Goal: Task Accomplishment & Management: Manage account settings

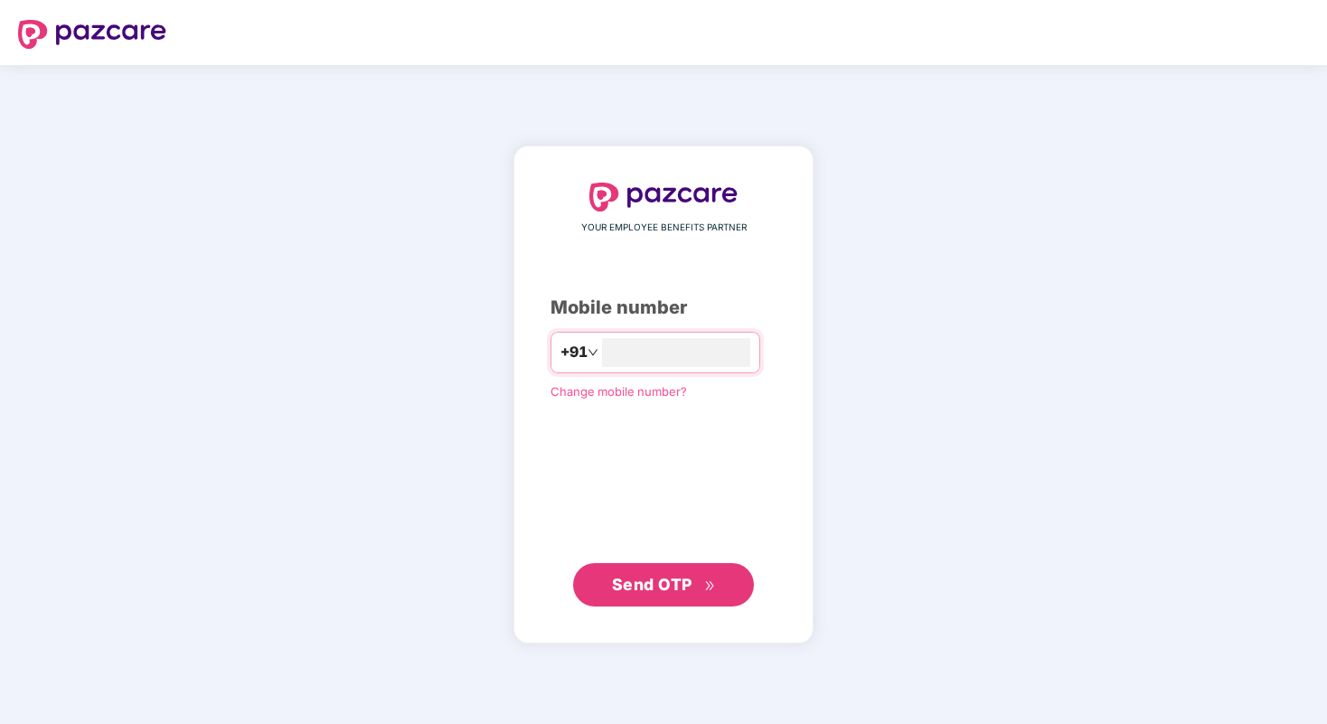
type input "**********"
click at [649, 592] on span "Send OTP" at bounding box center [652, 584] width 80 height 19
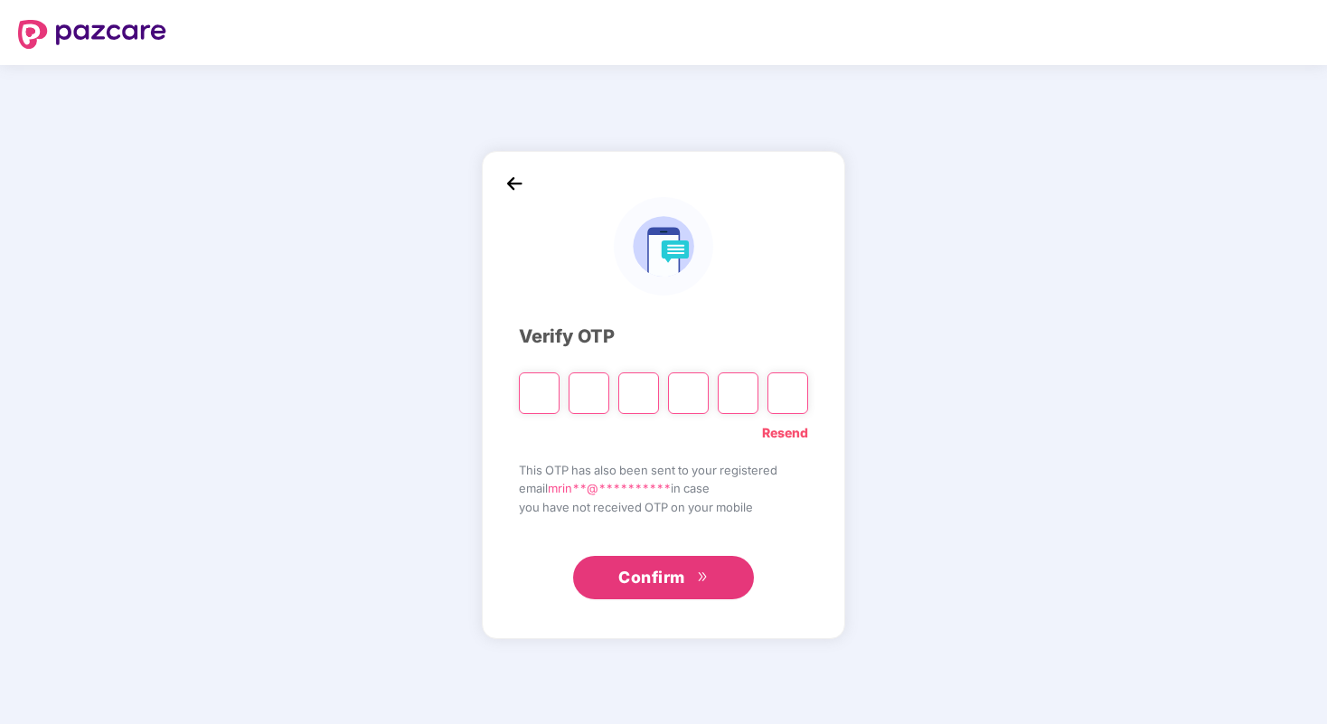
type input "*"
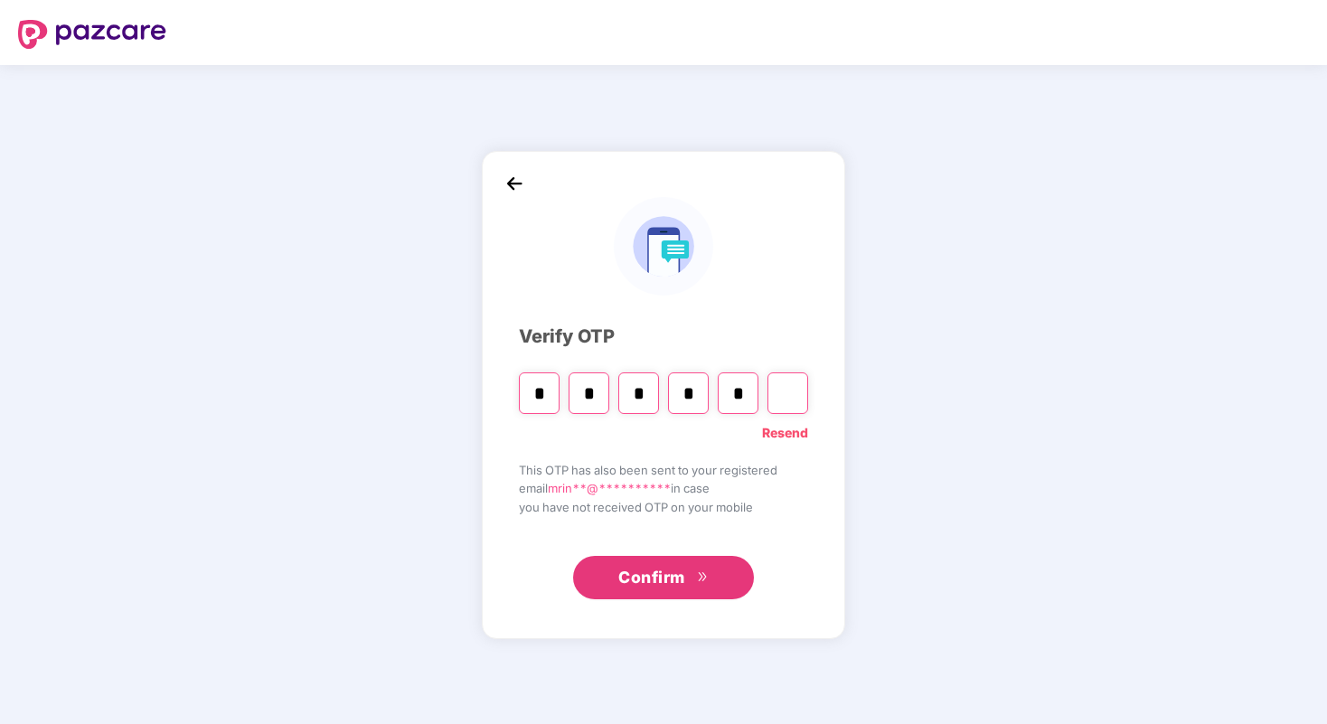
type input "*"
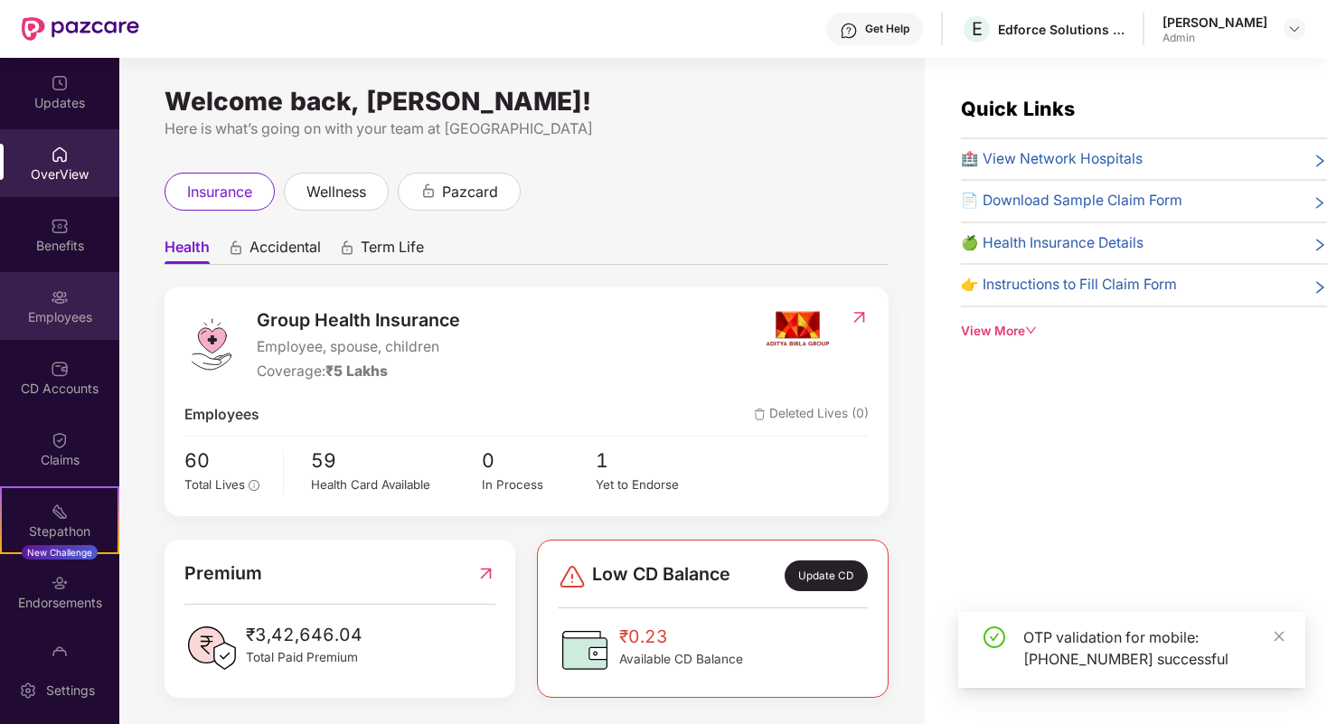
click at [71, 309] on div "Employees" at bounding box center [59, 317] width 119 height 18
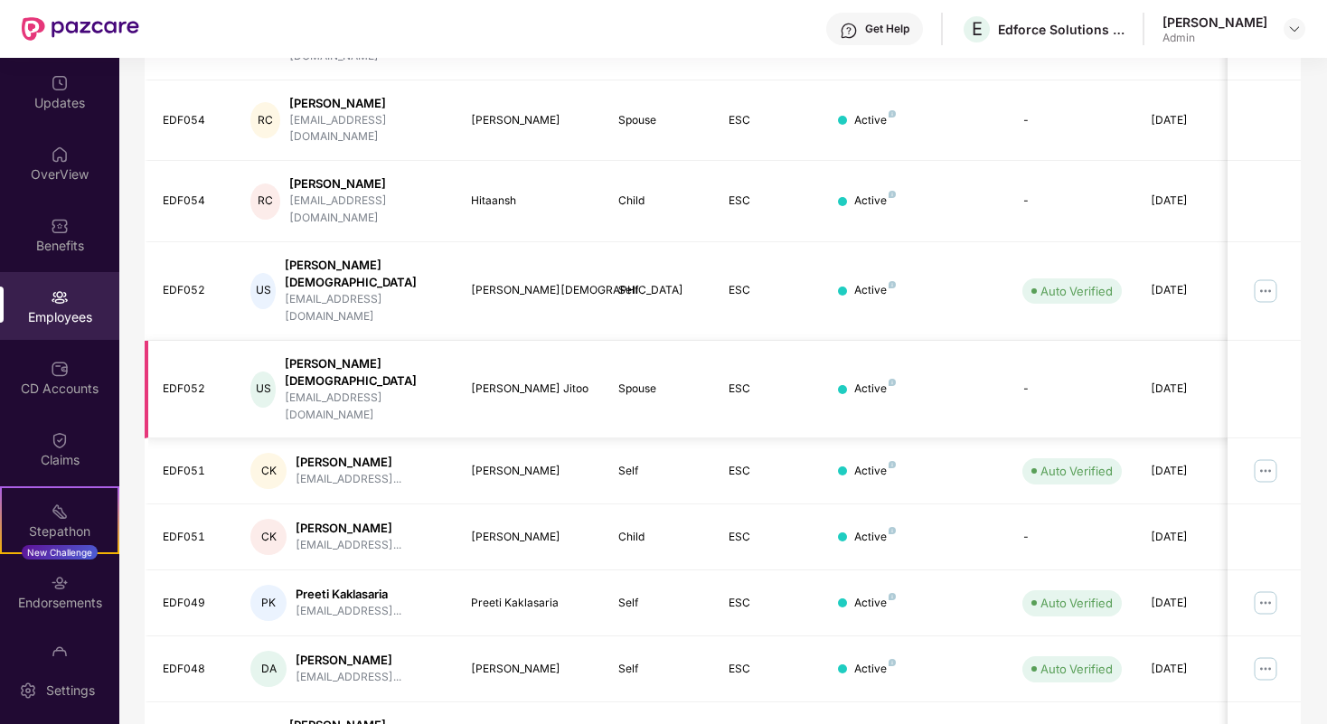
scroll to position [52, 0]
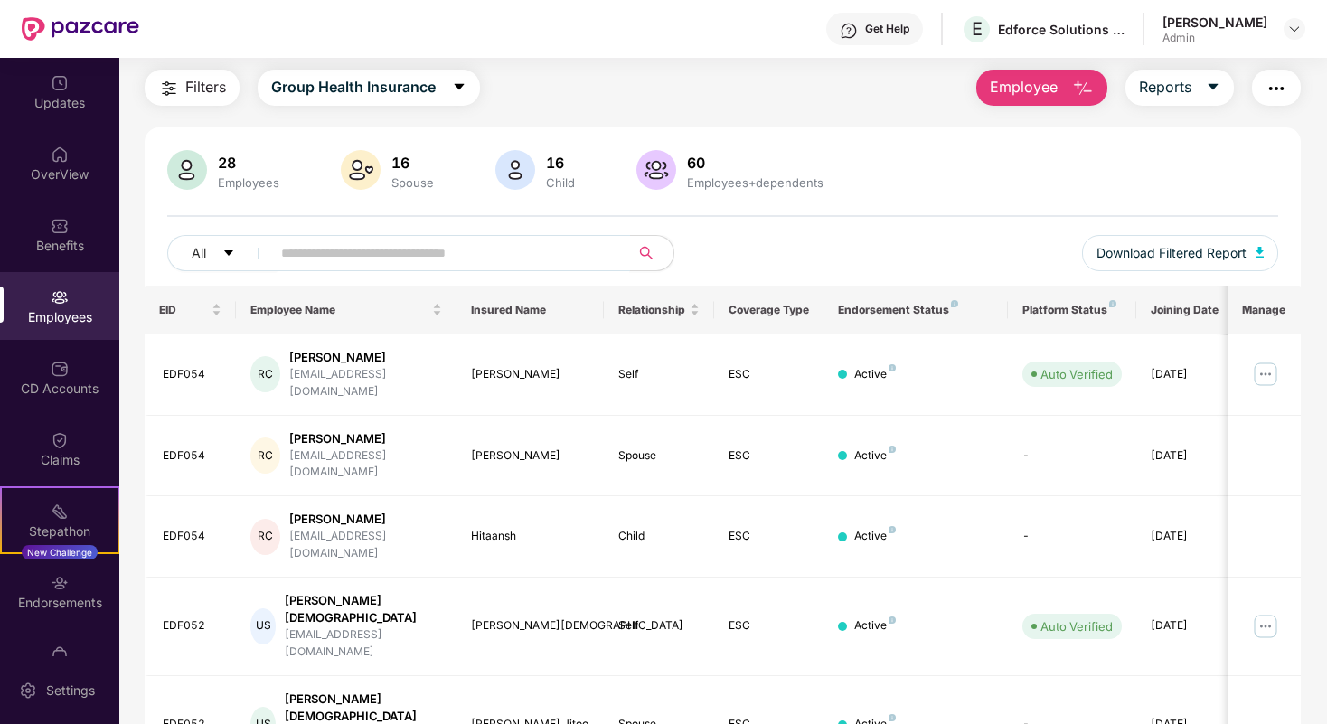
click at [366, 260] on input "text" at bounding box center [443, 253] width 325 height 27
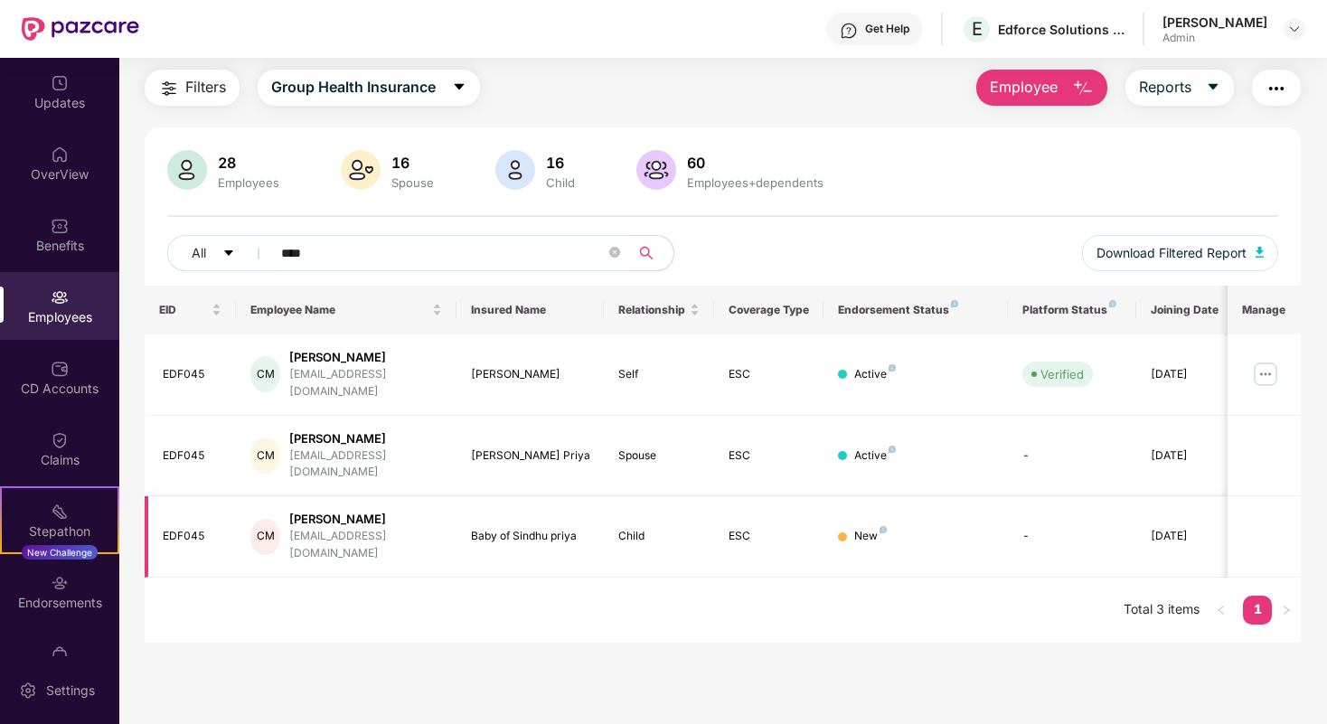
type input "****"
click at [195, 528] on div "EDF045" at bounding box center [193, 536] width 60 height 17
click at [1269, 360] on img at bounding box center [1265, 374] width 29 height 29
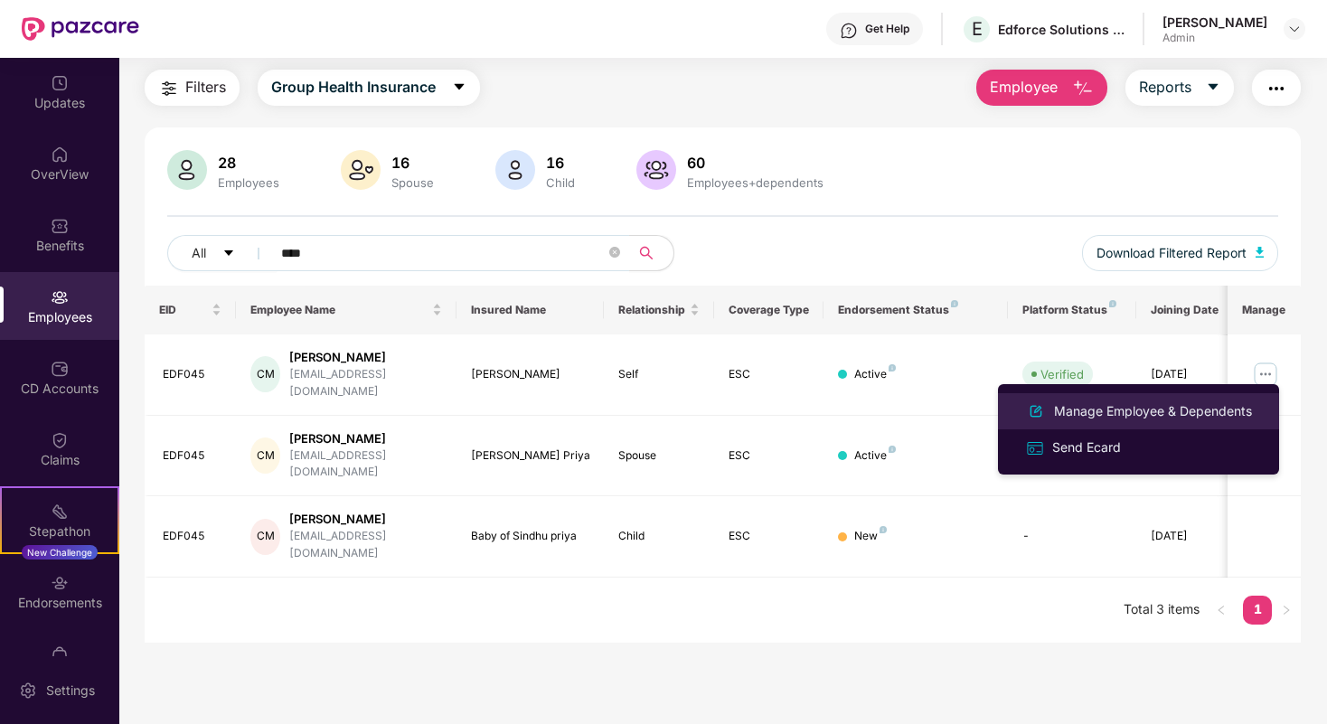
click at [1106, 410] on div "Manage Employee & Dependents" at bounding box center [1153, 411] width 205 height 20
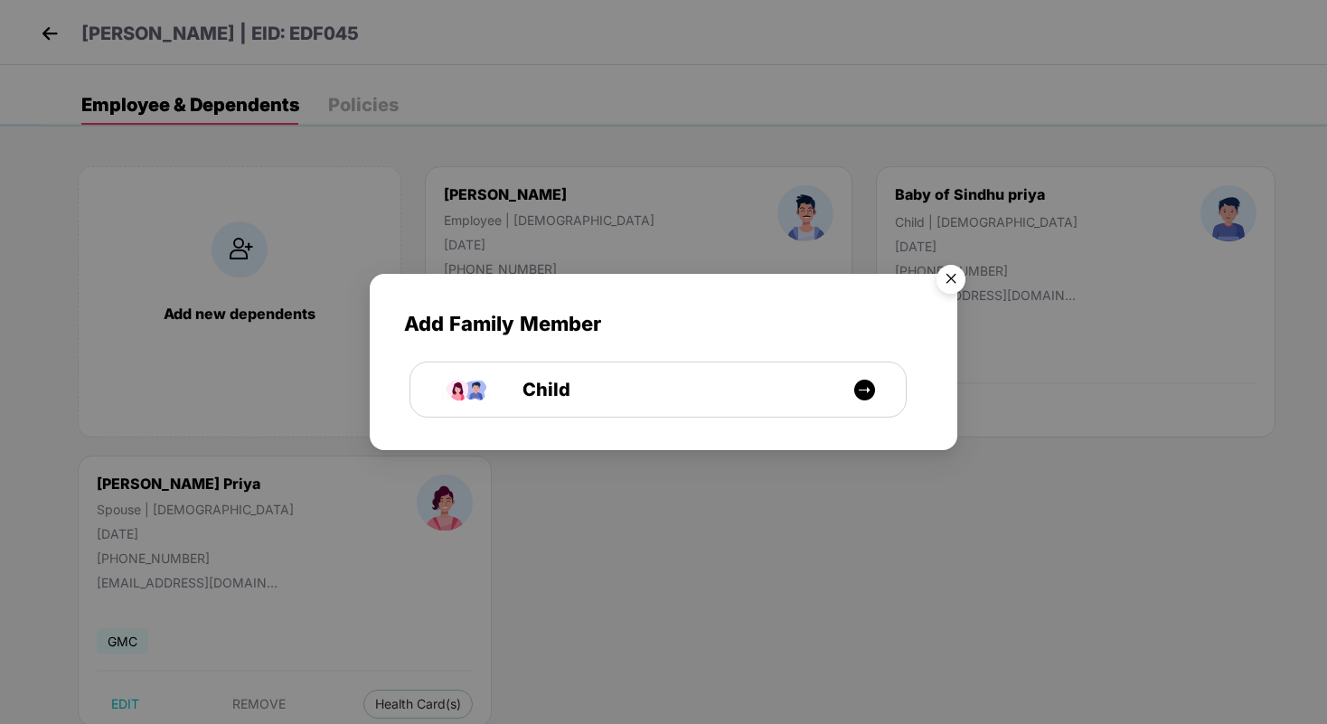
click at [958, 282] on img "Close" at bounding box center [951, 282] width 51 height 51
